Goal: Task Accomplishment & Management: Manage account settings

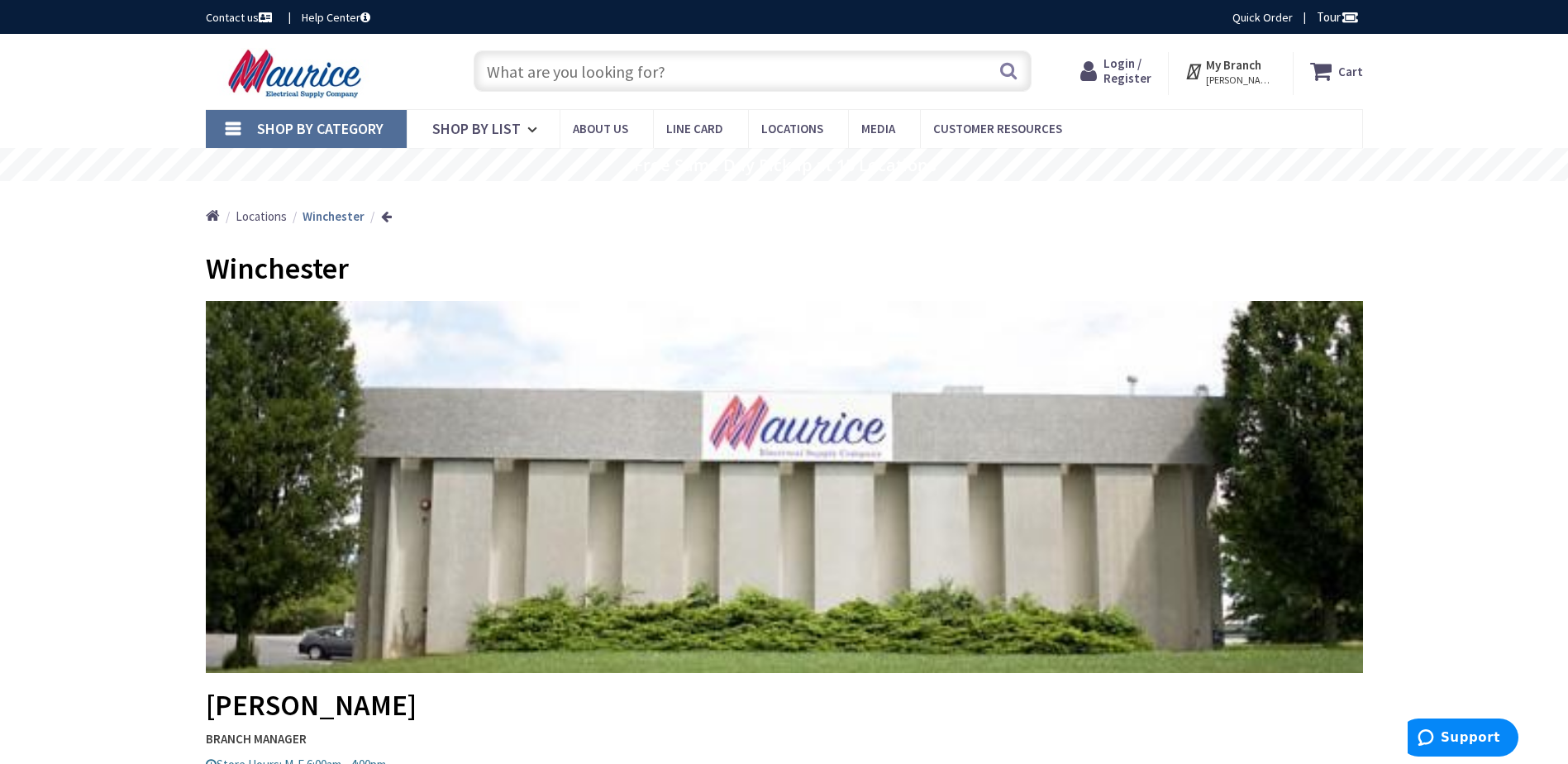
click at [1134, 66] on span "Login / Register" at bounding box center [1128, 71] width 48 height 31
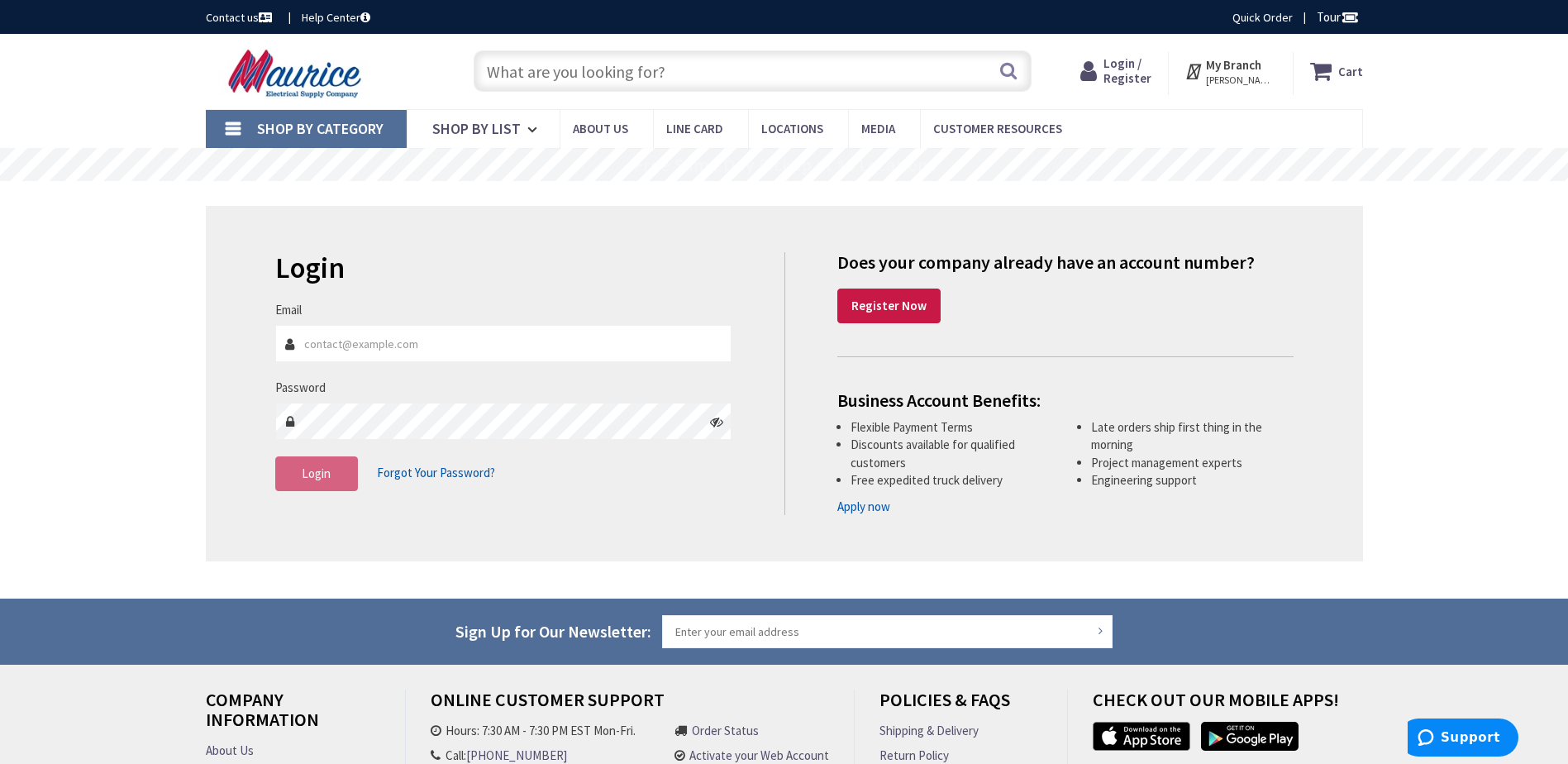
click at [309, 341] on input "Email" at bounding box center [504, 343] width 458 height 37
click at [480, 336] on input "accountspayable@teiconst.com" at bounding box center [504, 343] width 458 height 37
type input "a"
click at [480, 336] on input "Email" at bounding box center [504, 343] width 458 height 37
click at [811, 531] on div "Login Invalid login or password Email Please enter a valid email address (Ex: j…" at bounding box center [784, 384] width 1157 height 356
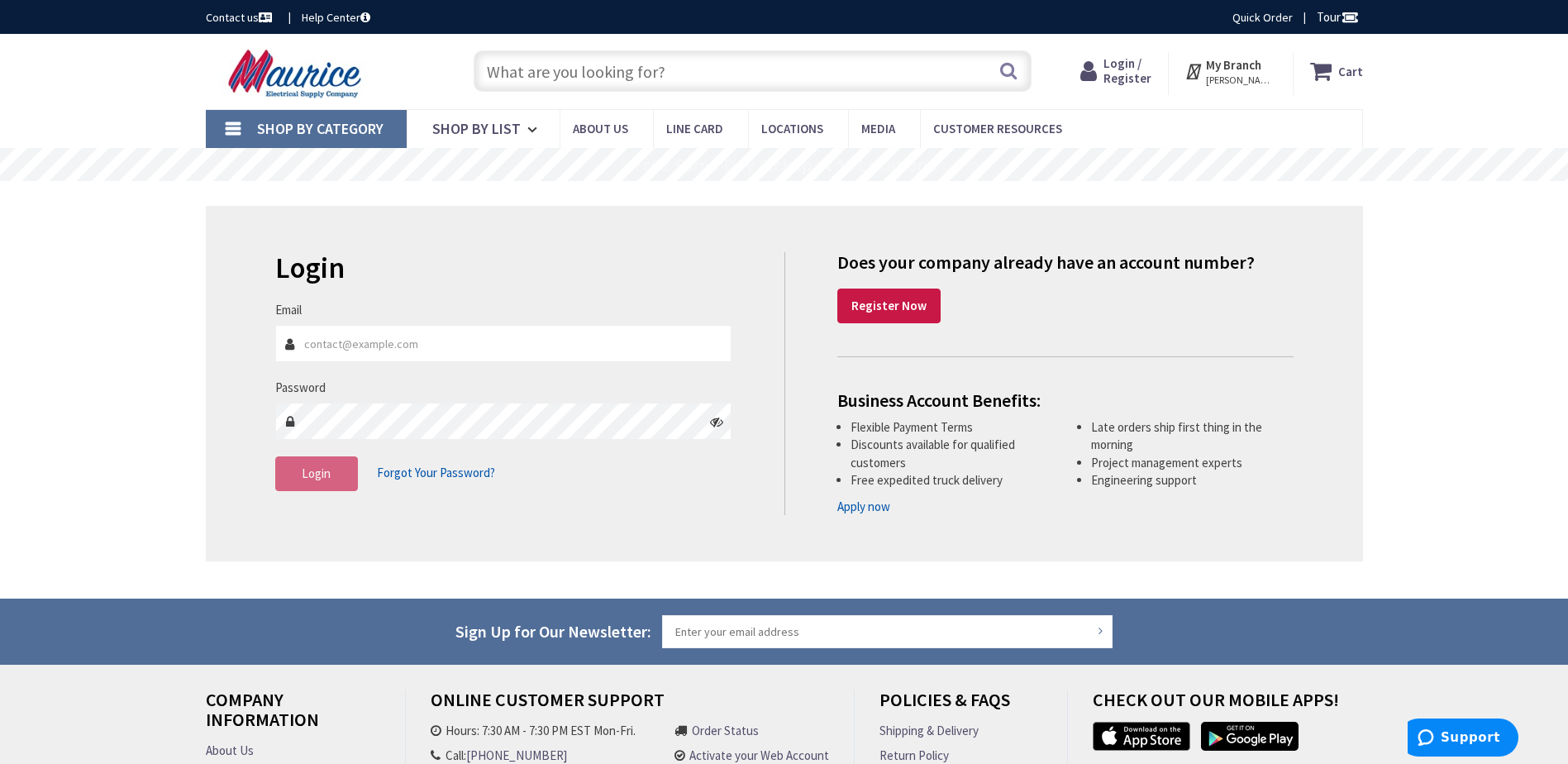
click at [1126, 75] on span "Login / Register" at bounding box center [1128, 71] width 48 height 31
click at [408, 338] on input "Email" at bounding box center [504, 343] width 458 height 37
type input "jennifer.anderson@teiconst.com"
drag, startPoint x: 461, startPoint y: 346, endPoint x: 203, endPoint y: 317, distance: 259.6
click at [203, 317] on main "Login Invalid login or password Email jennifer.anderson@teiconst.com Password L…" at bounding box center [784, 390] width 1240 height 418
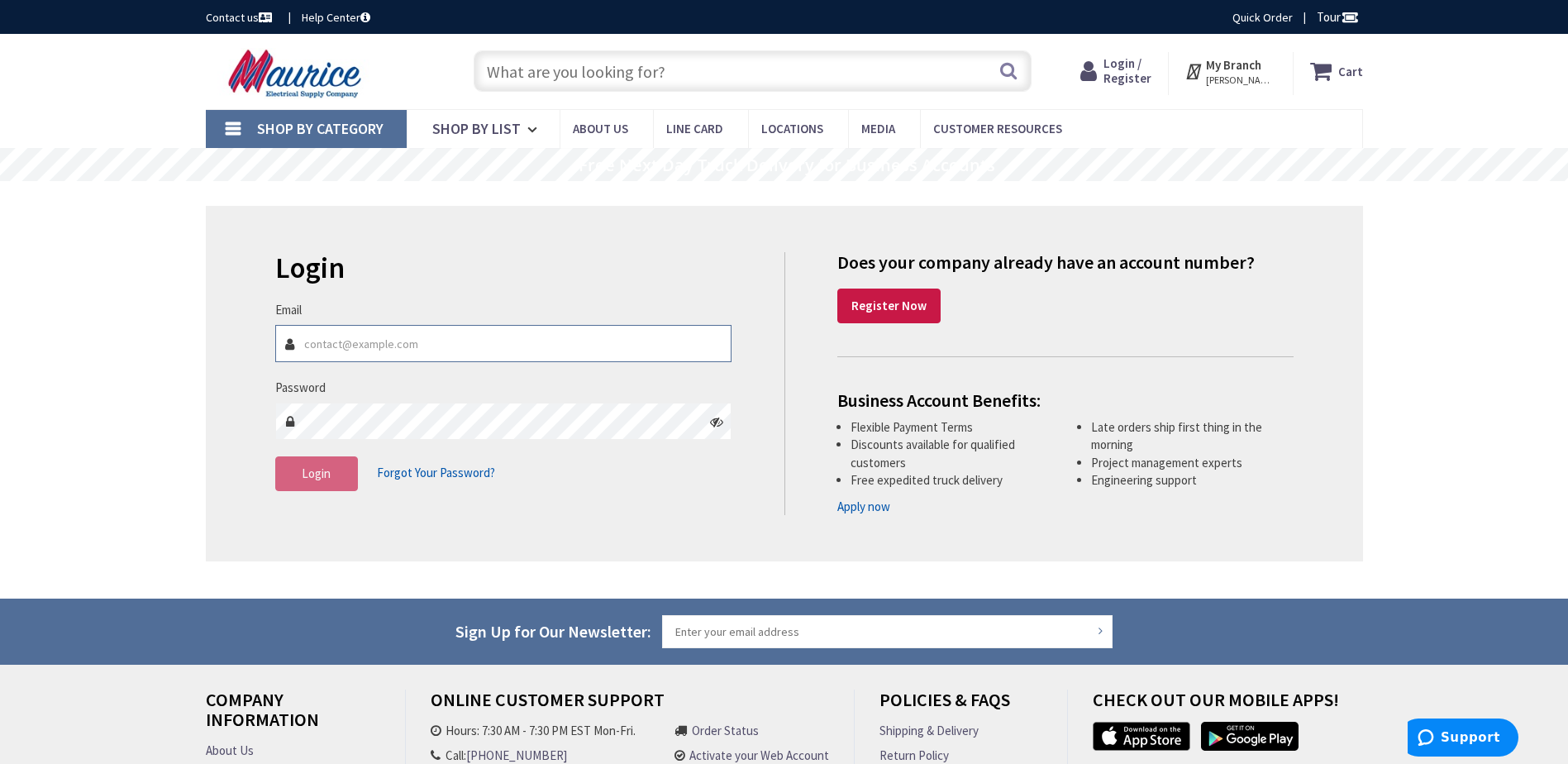
click at [424, 337] on input "Email" at bounding box center [504, 343] width 458 height 37
click at [424, 337] on input "Janderson" at bounding box center [504, 343] width 458 height 37
type input "Janderson@teiconct.com"
click at [318, 478] on span "Login" at bounding box center [316, 473] width 29 height 15
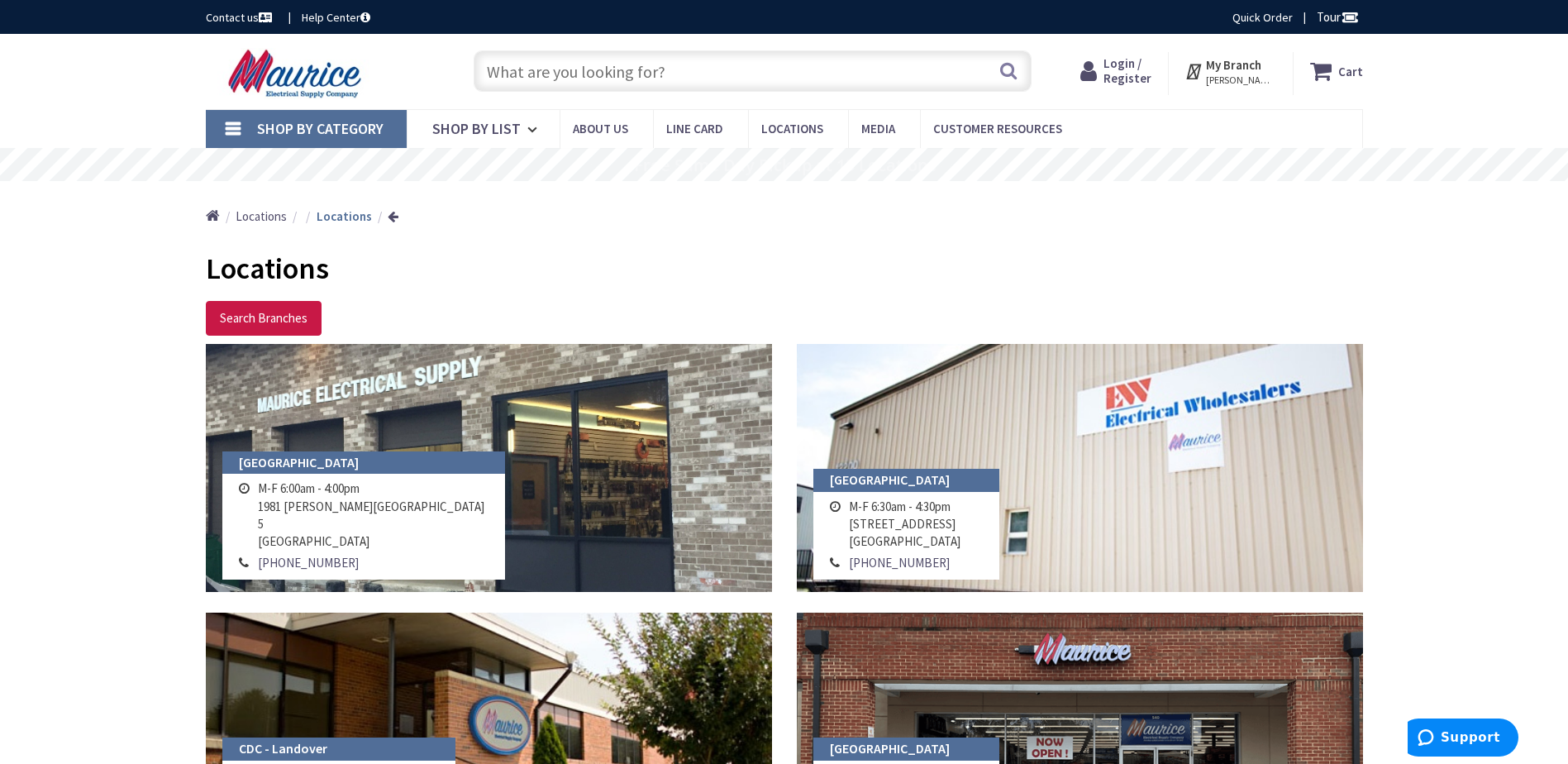
drag, startPoint x: 1088, startPoint y: 68, endPoint x: 1113, endPoint y: 68, distance: 25.0
click at [1104, 68] on icon at bounding box center [1092, 70] width 23 height 30
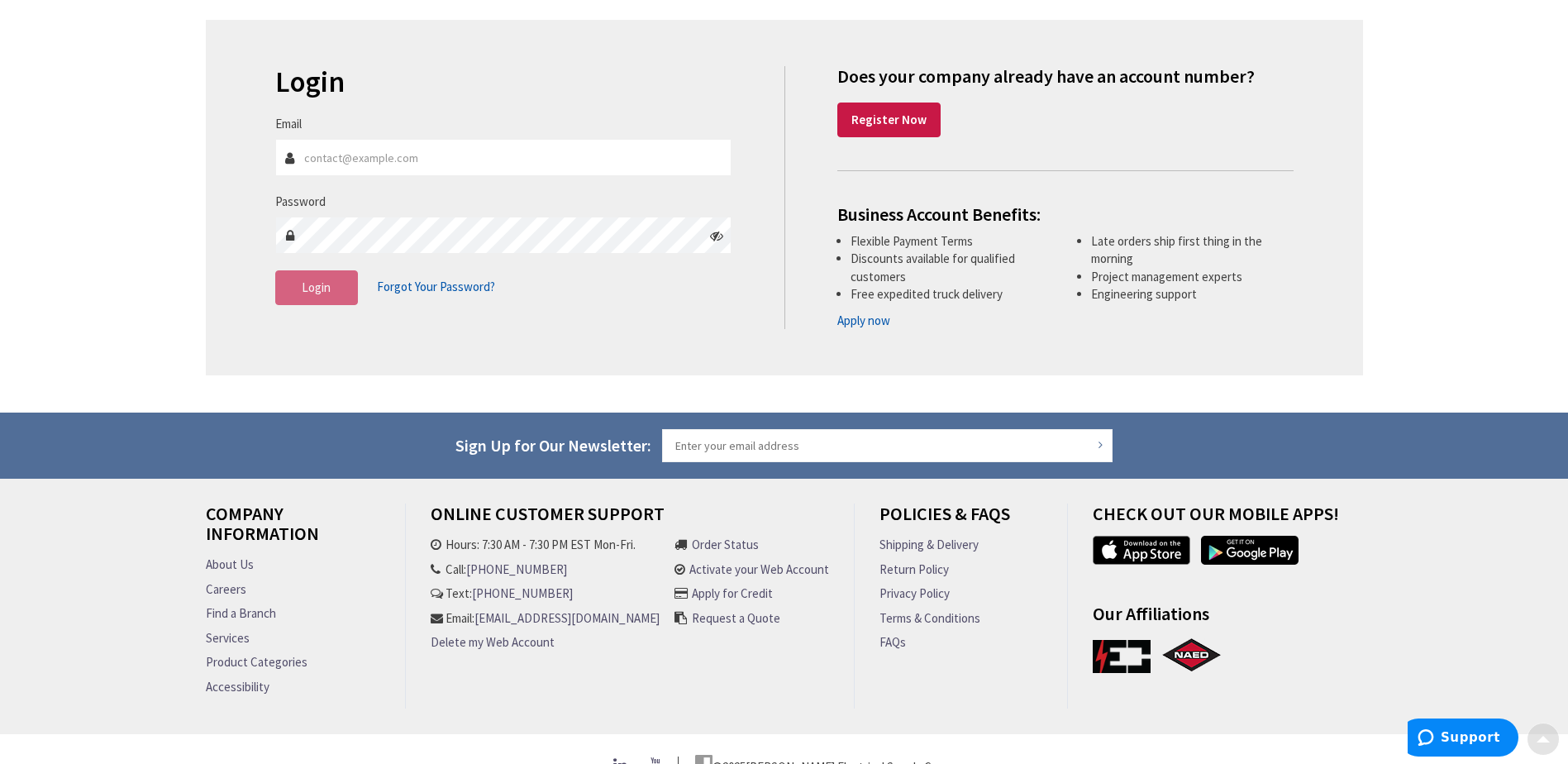
scroll to position [223, 0]
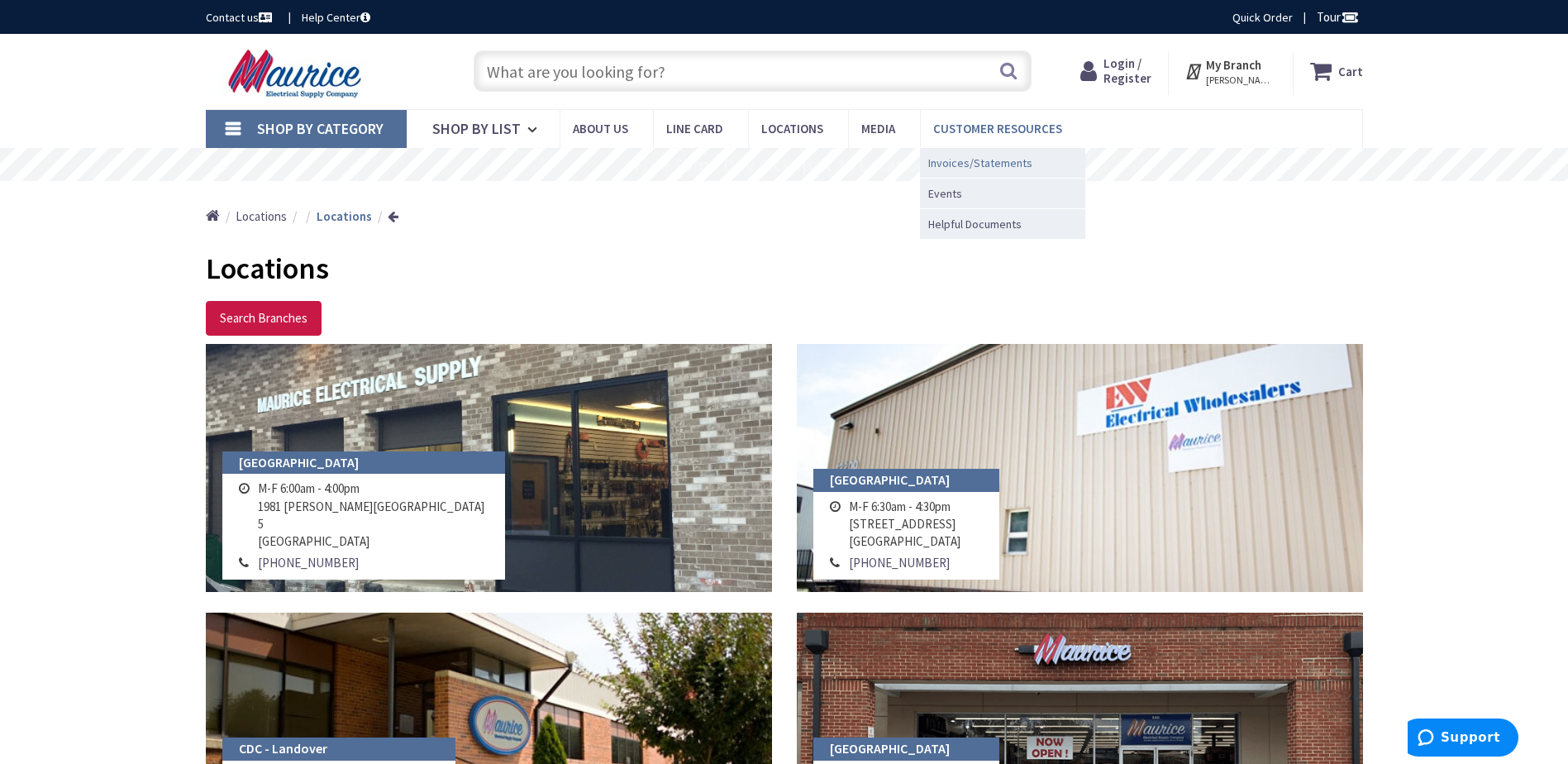
click at [984, 158] on span "Invoices/Statements" at bounding box center [981, 163] width 104 height 16
